Goal: Navigation & Orientation: Find specific page/section

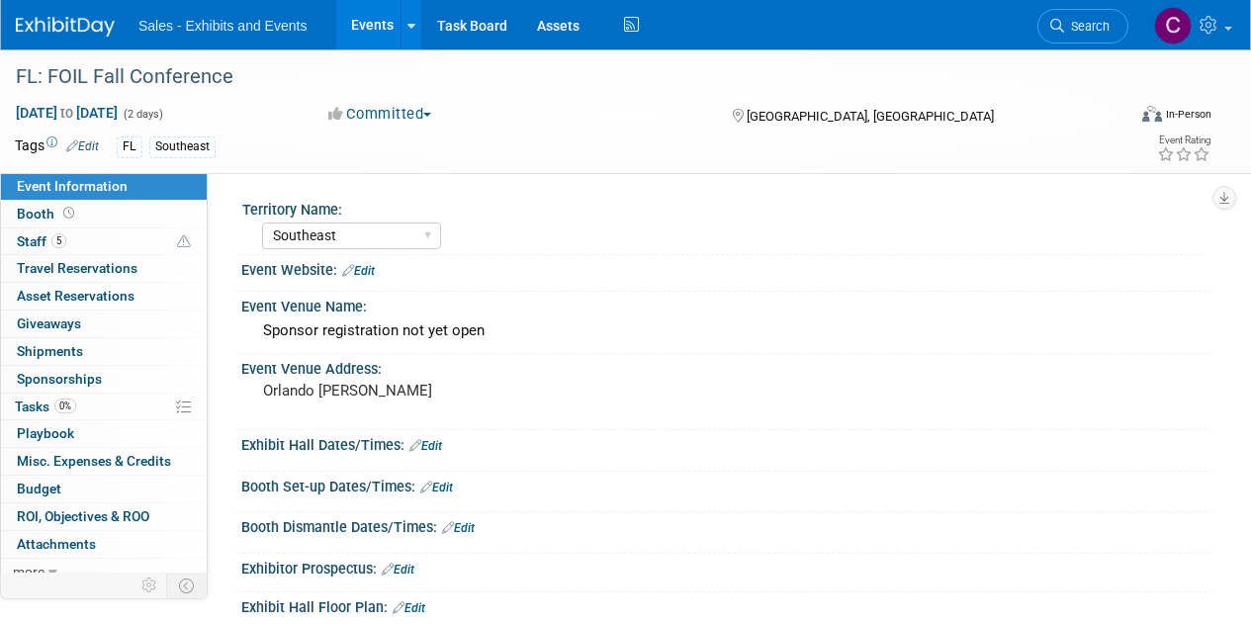
select select "Southeast"
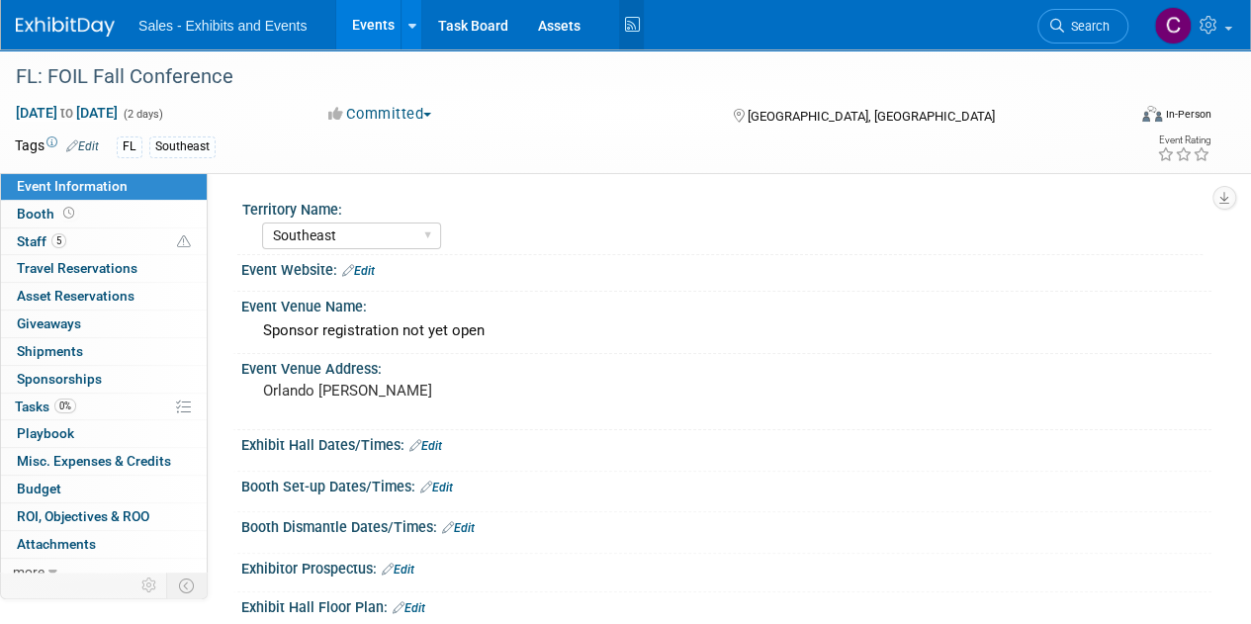
click at [621, 29] on icon at bounding box center [631, 25] width 25 height 31
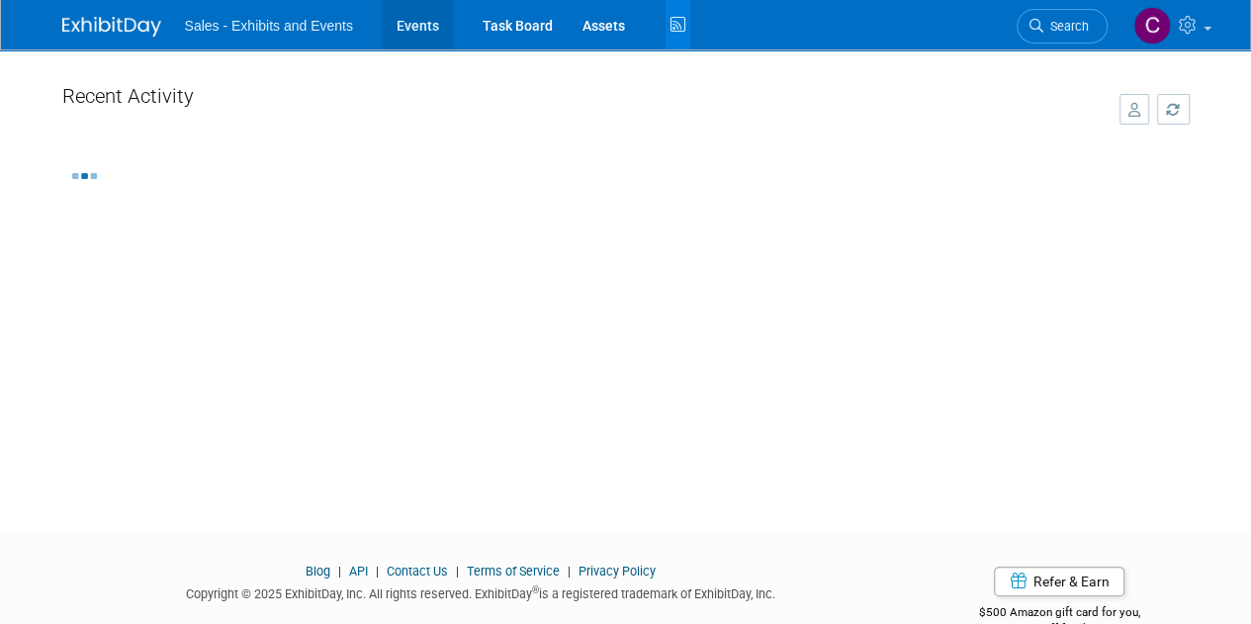
click at [421, 31] on link "Events" at bounding box center [418, 24] width 72 height 49
